Goal: Use online tool/utility: Utilize a website feature to perform a specific function

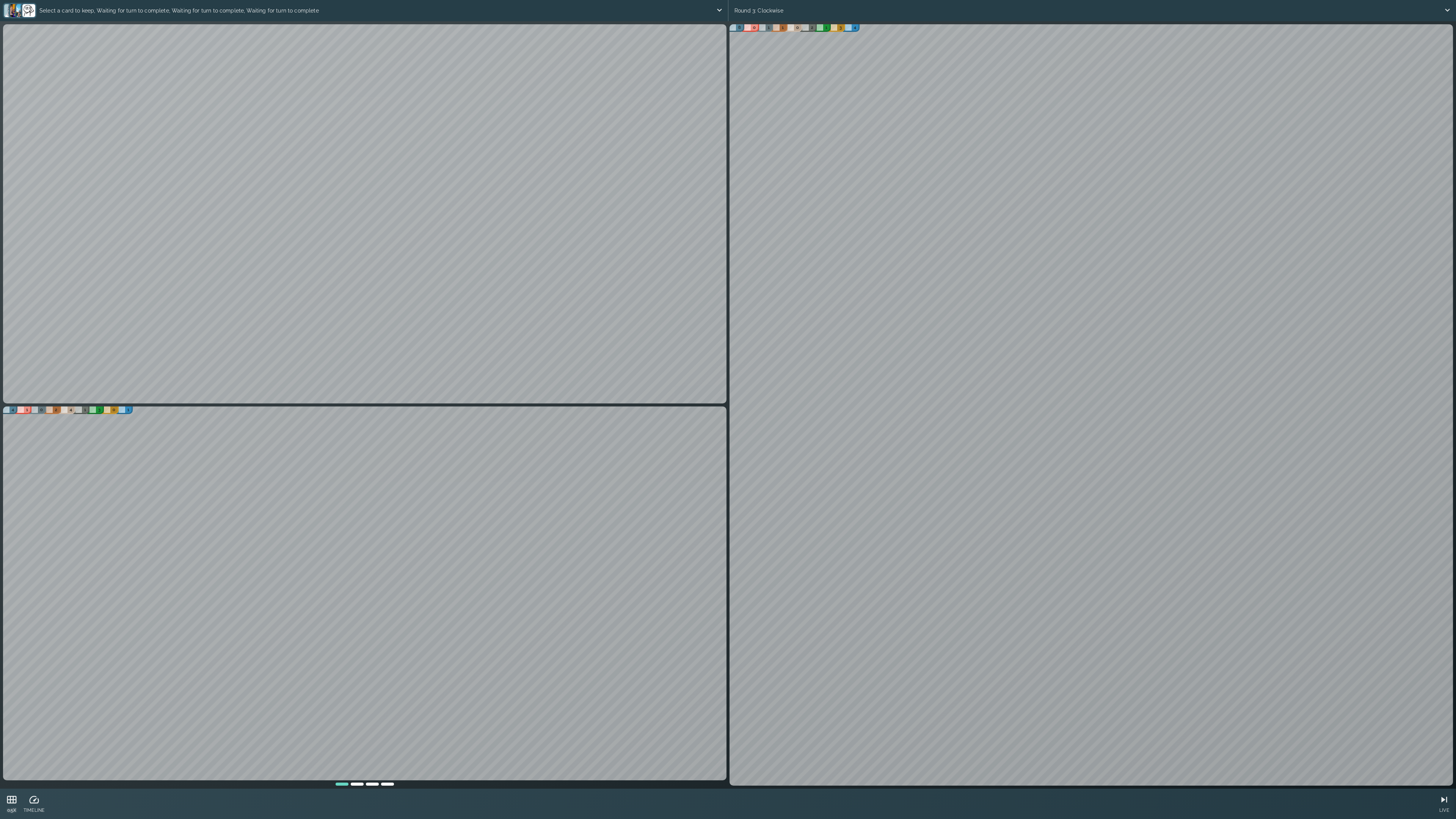
click at [12, 651] on icon at bounding box center [12, 800] width 11 height 11
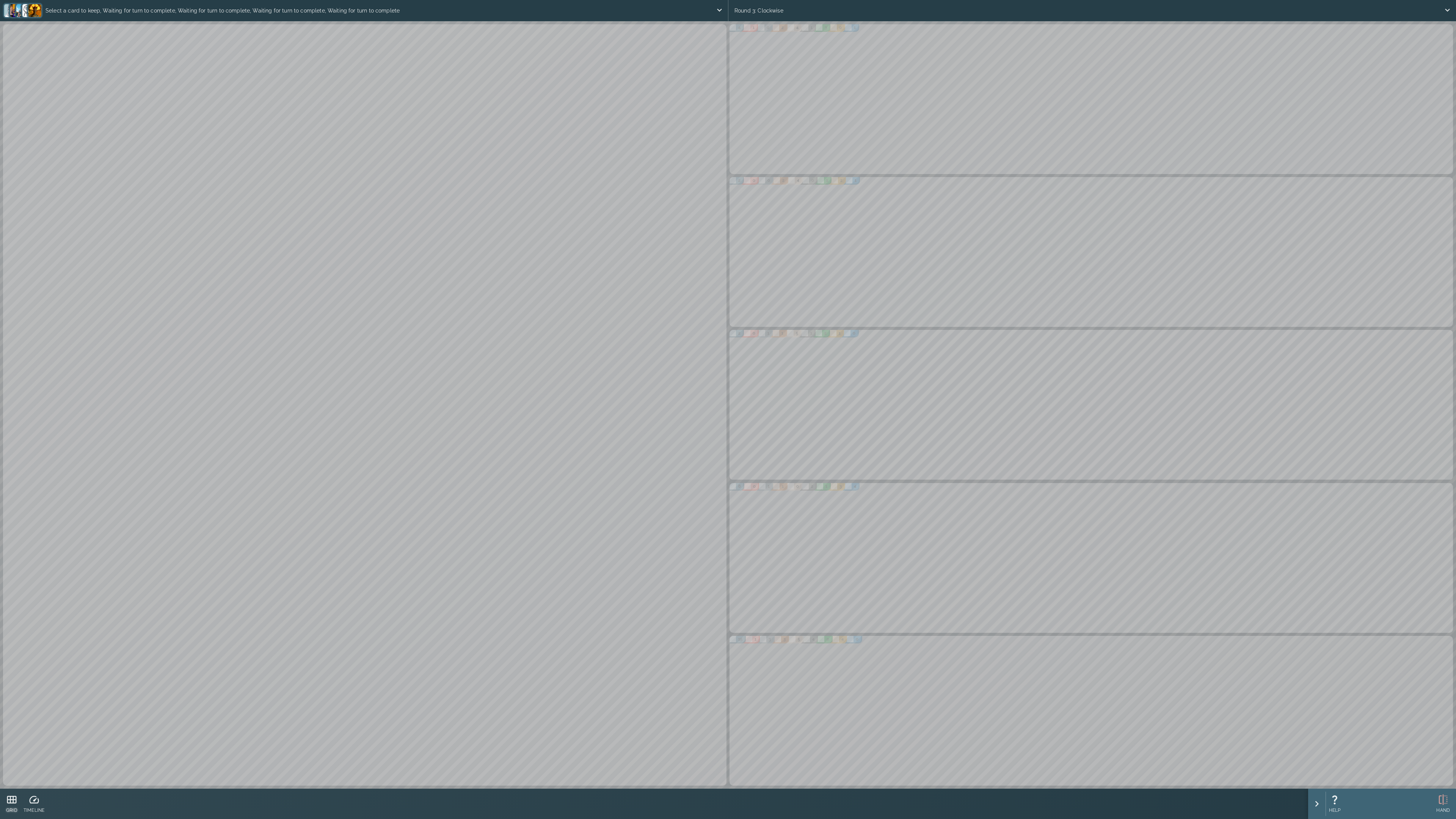
click at [9, 651] on icon at bounding box center [12, 799] width 10 height 7
click at [16, 651] on icon at bounding box center [12, 800] width 11 height 11
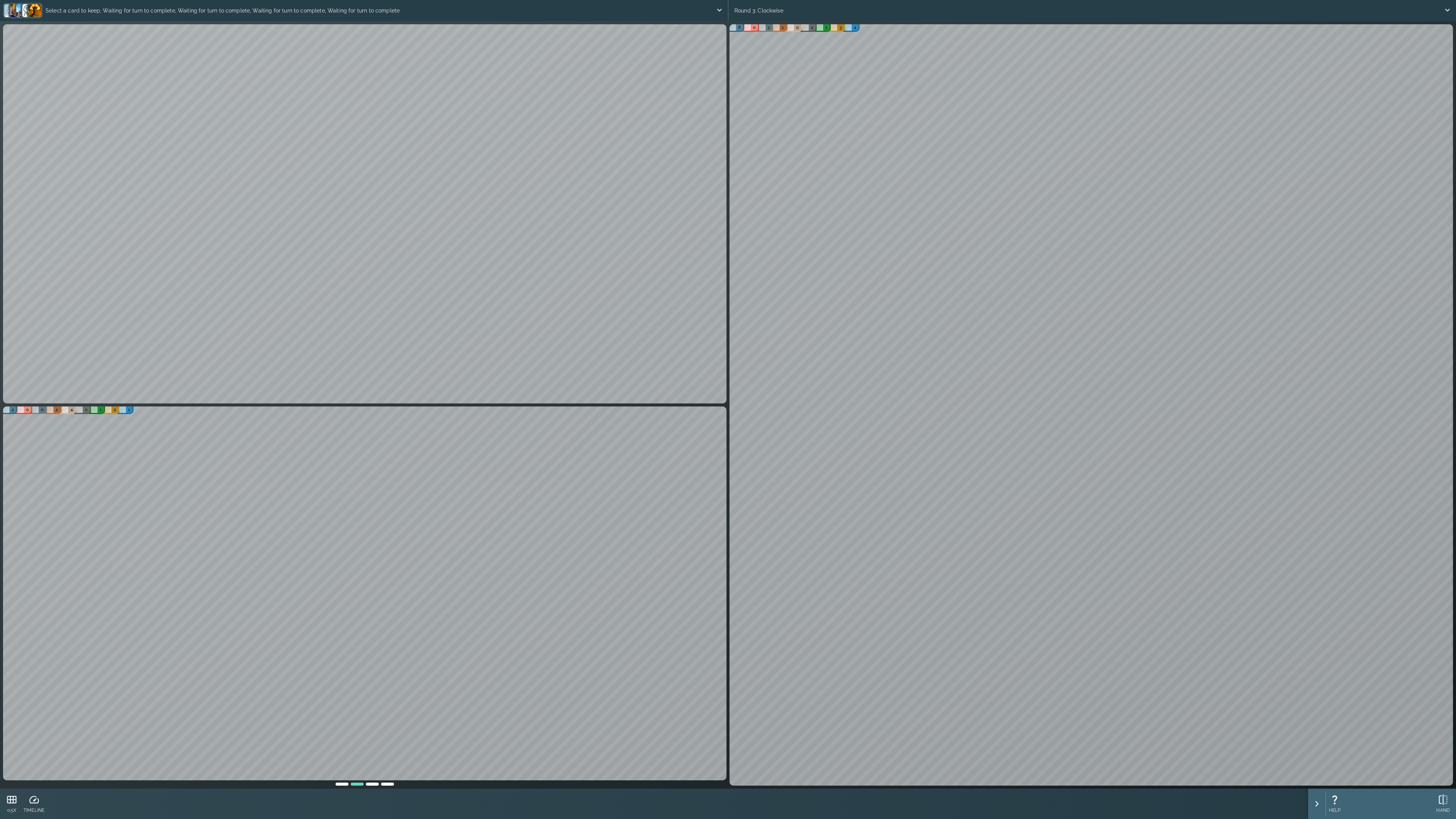
click at [340, 651] on div "4 1 0 2 4 1 3 0 1 2 0 0 2 4 0 1 2 1 8 0 1 1 0 2 1 3 4" at bounding box center [728, 405] width 1456 height 768
click at [340, 651] on div at bounding box center [342, 783] width 15 height 5
click at [389, 651] on div at bounding box center [387, 783] width 15 height 5
click at [375, 651] on div at bounding box center [372, 783] width 15 height 5
click at [362, 651] on div at bounding box center [357, 783] width 15 height 5
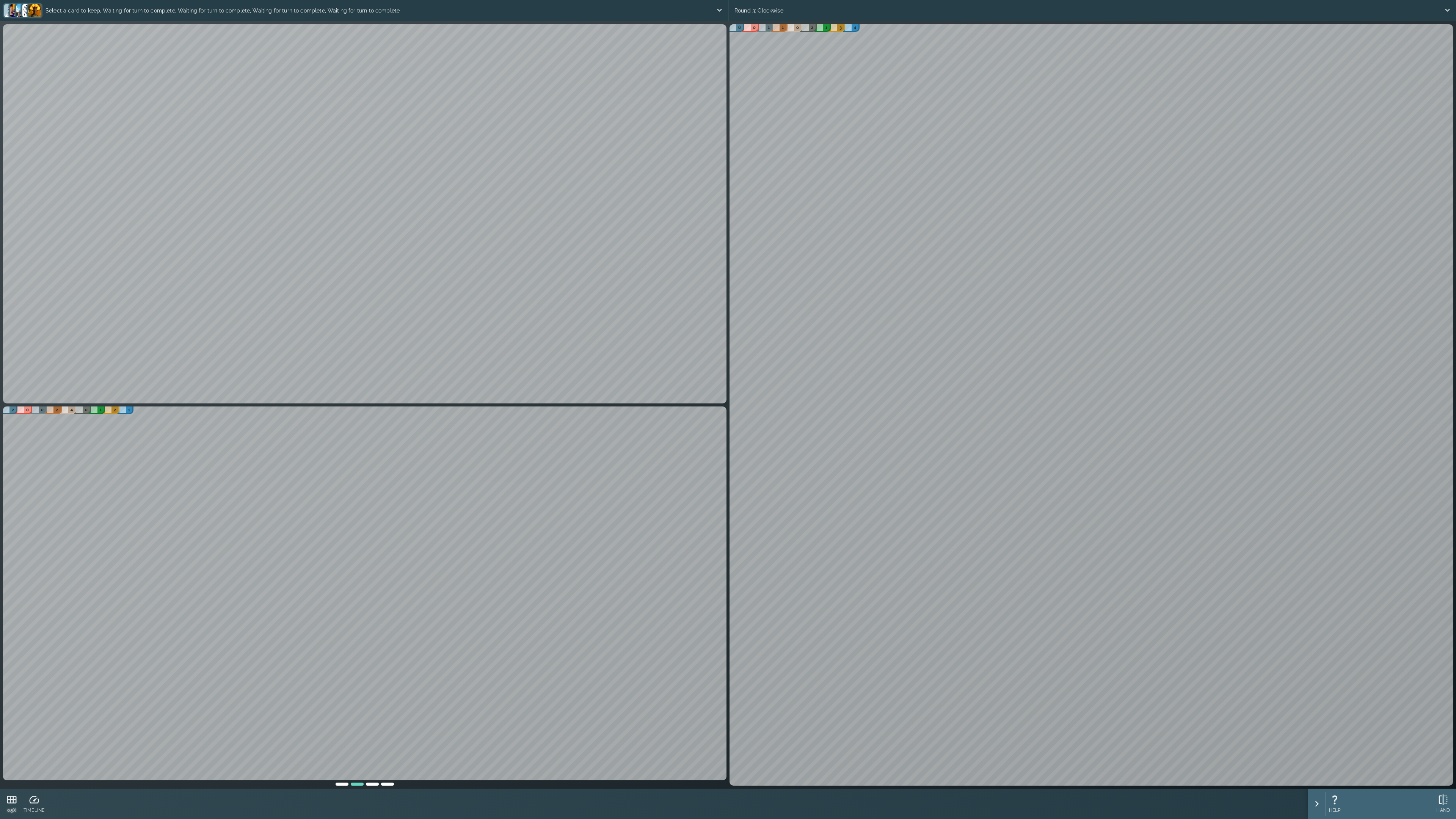
click at [10, 651] on icon at bounding box center [12, 799] width 10 height 7
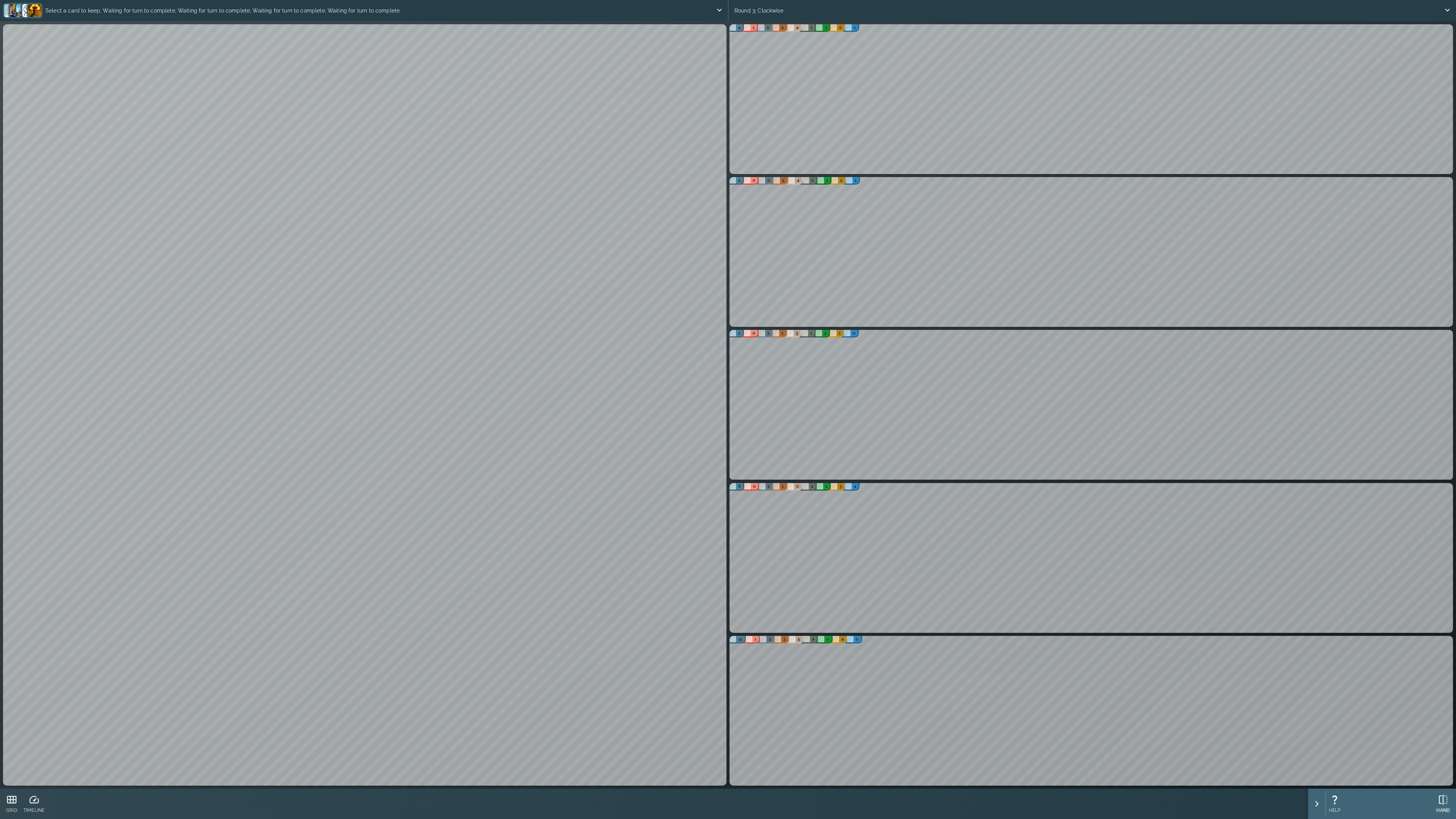
click at [1148, 651] on icon at bounding box center [1443, 800] width 11 height 11
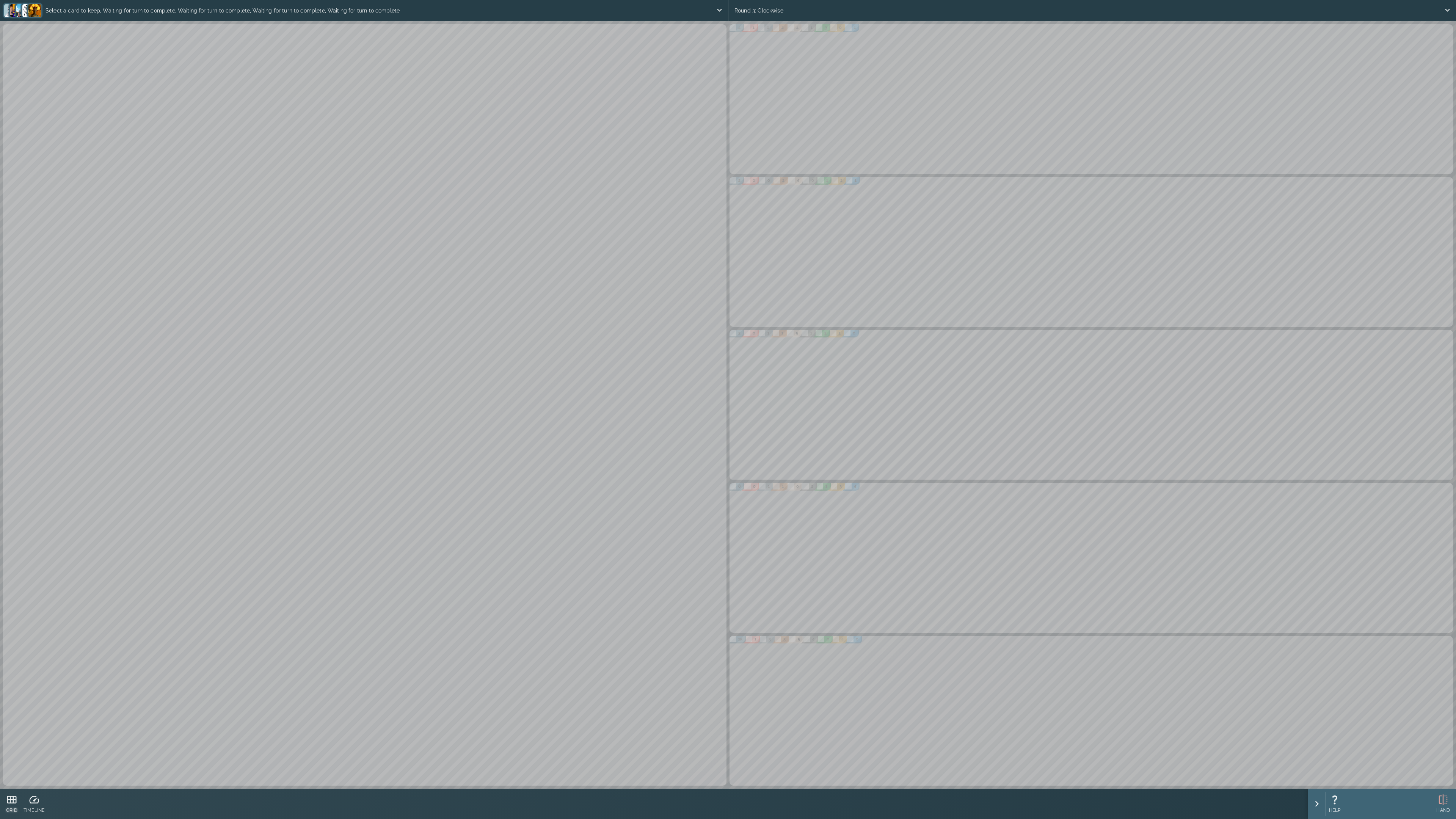
click at [12, 651] on icon at bounding box center [12, 800] width 11 height 11
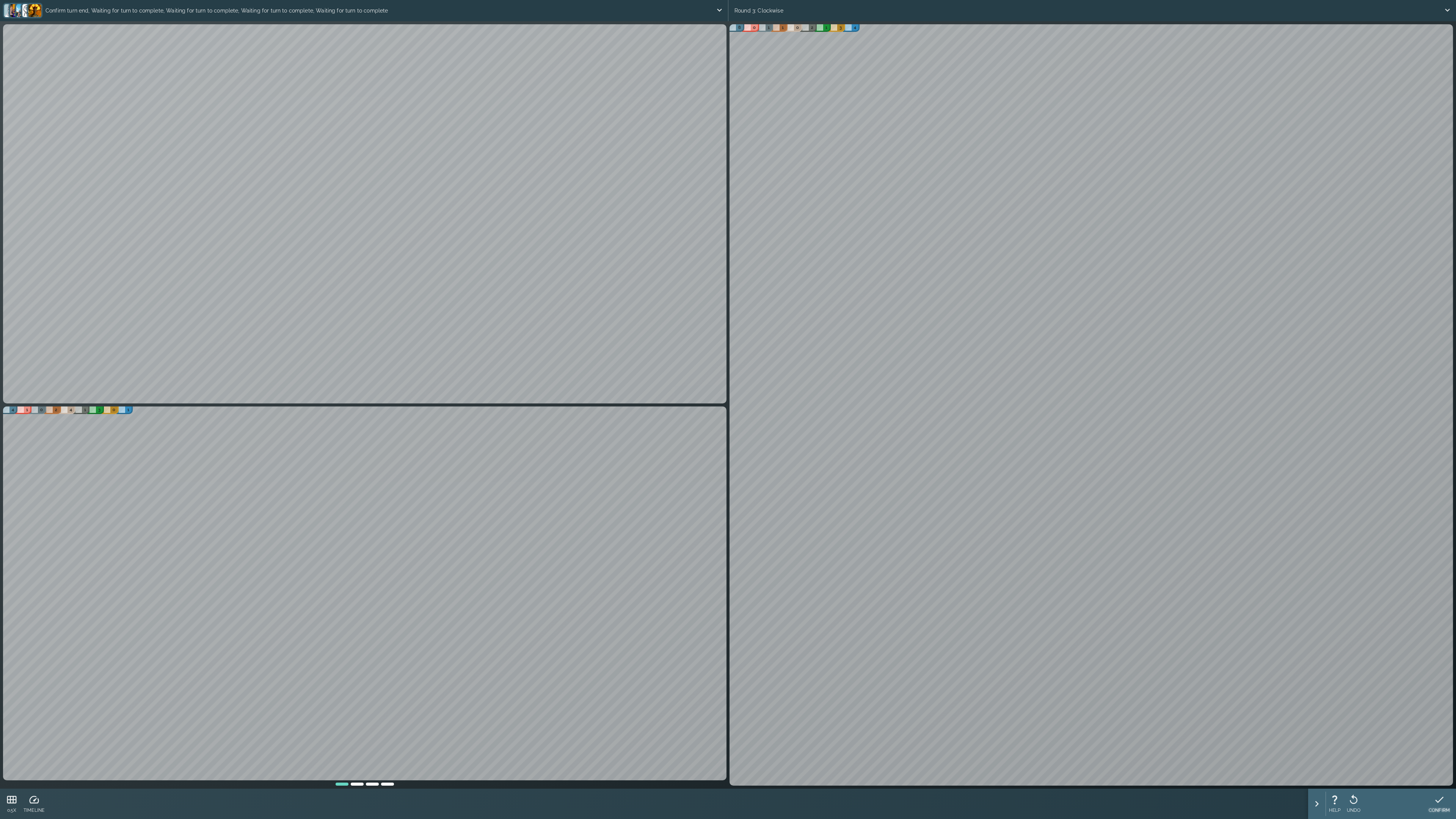
click at [1148, 651] on icon at bounding box center [1439, 800] width 11 height 11
click at [49, 9] on p "Select a card to keep" at bounding box center [367, 10] width 697 height 15
